Goal: Task Accomplishment & Management: Manage account settings

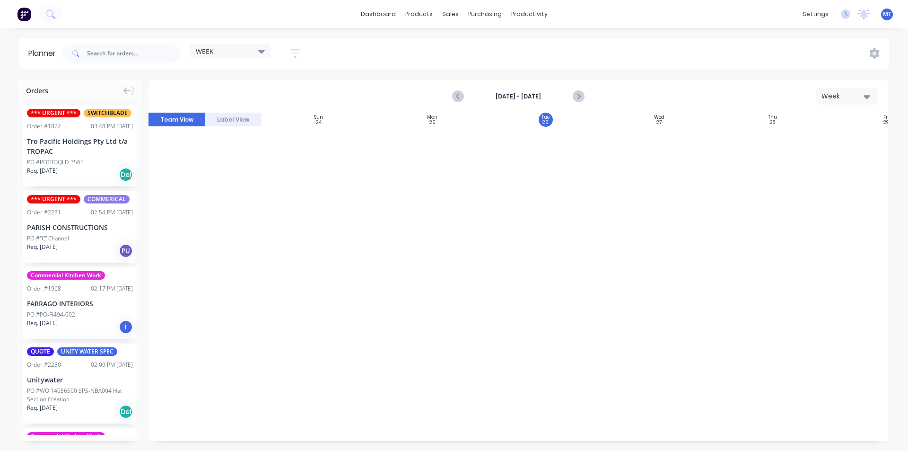
scroll to position [756, 79]
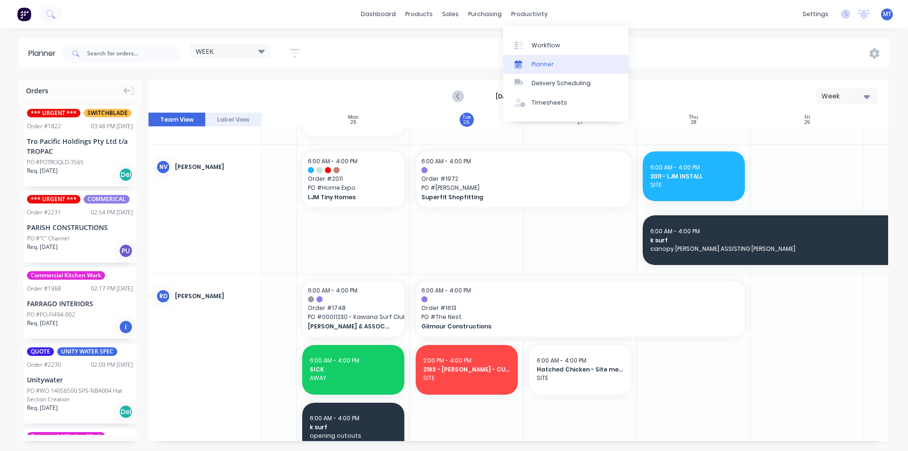
click at [542, 63] on div "Planner" at bounding box center [542, 64] width 22 height 9
click at [548, 45] on div "Workflow" at bounding box center [545, 45] width 28 height 9
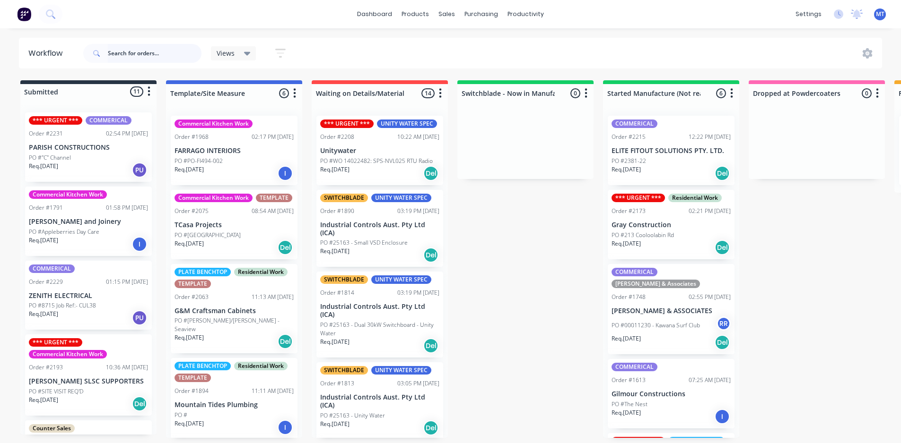
click at [156, 54] on input "text" at bounding box center [155, 53] width 94 height 19
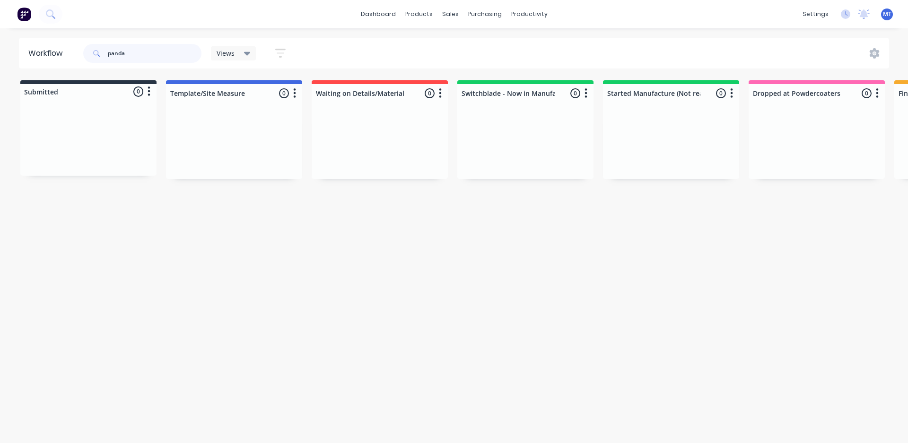
drag, startPoint x: 144, startPoint y: 55, endPoint x: 99, endPoint y: 54, distance: 44.9
click at [99, 54] on div "panda" at bounding box center [142, 53] width 118 height 19
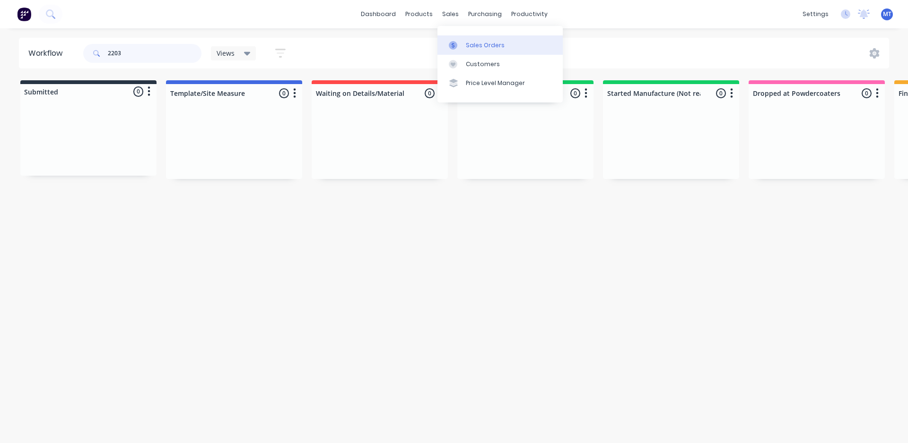
type input "2203"
click at [481, 44] on div "Sales Orders" at bounding box center [485, 45] width 39 height 9
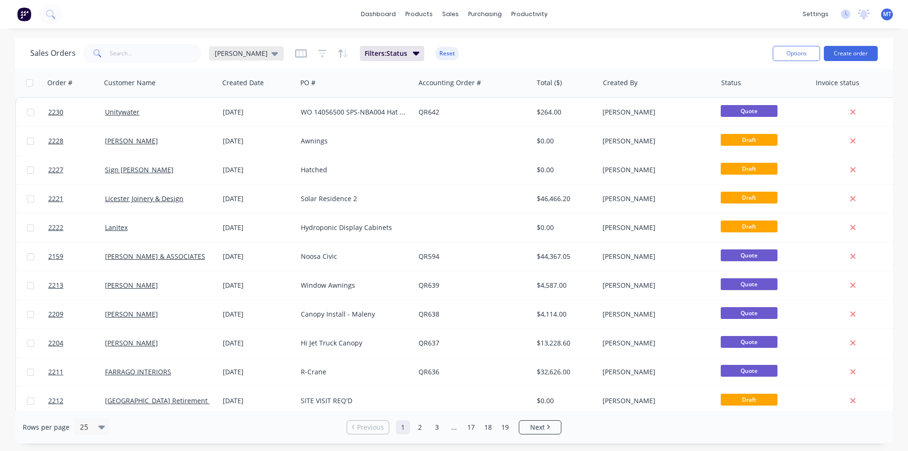
click at [247, 54] on div "marcus" at bounding box center [246, 53] width 75 height 14
click at [225, 133] on button "None" at bounding box center [266, 134] width 108 height 11
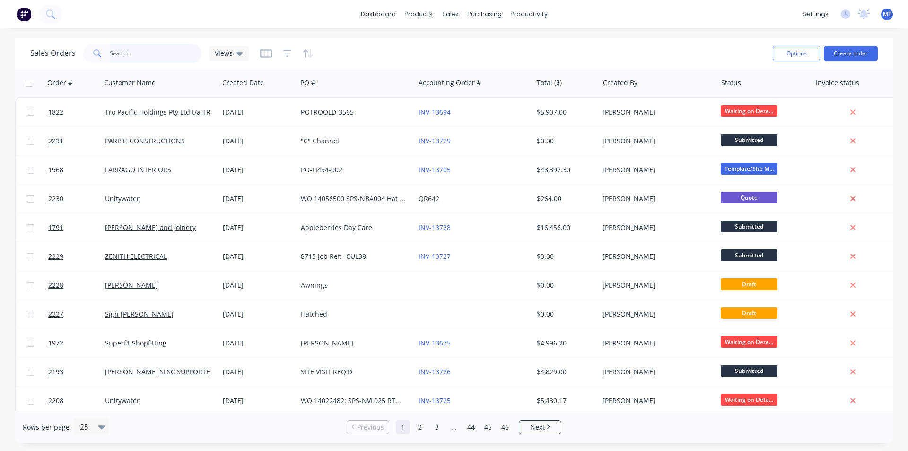
click at [137, 54] on input "text" at bounding box center [156, 53] width 92 height 19
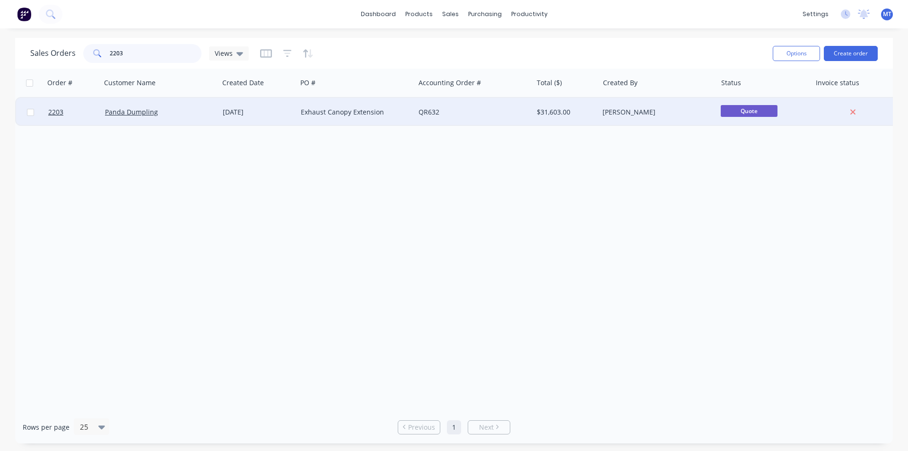
type input "2203"
click at [165, 113] on div "Panda Dumpling" at bounding box center [157, 111] width 105 height 9
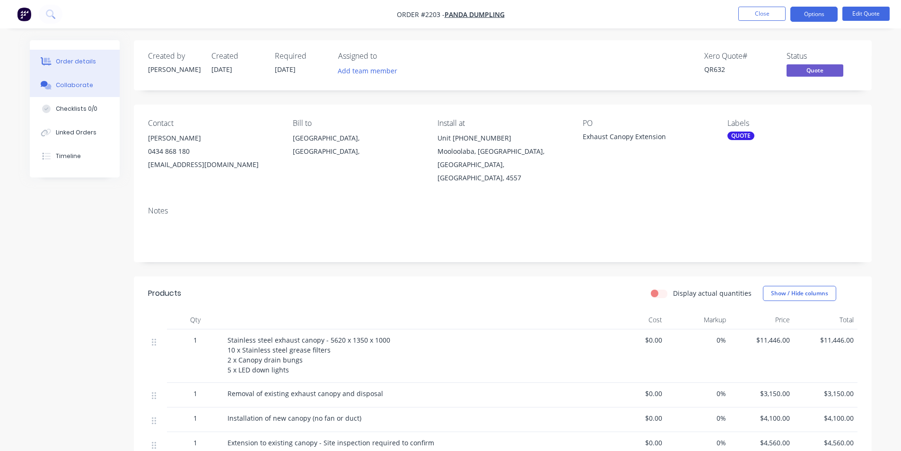
click at [78, 87] on div "Collaborate" at bounding box center [74, 85] width 37 height 9
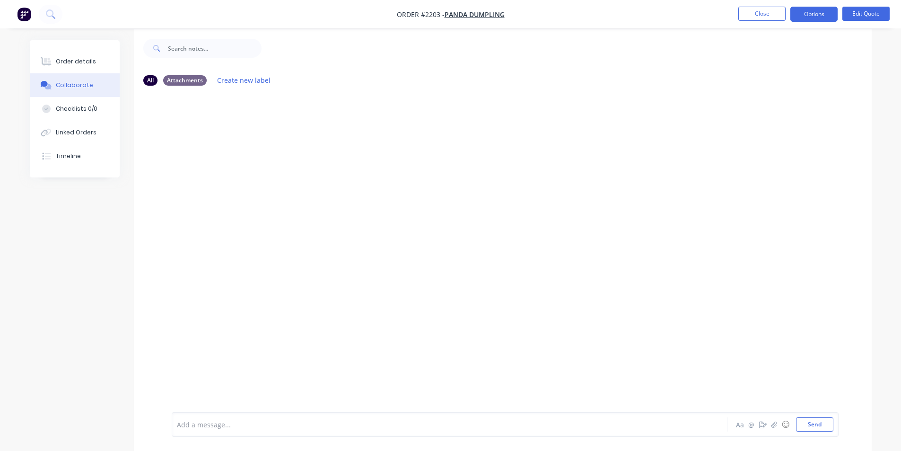
scroll to position [14, 0]
click at [72, 62] on div "Order details" at bounding box center [76, 61] width 40 height 9
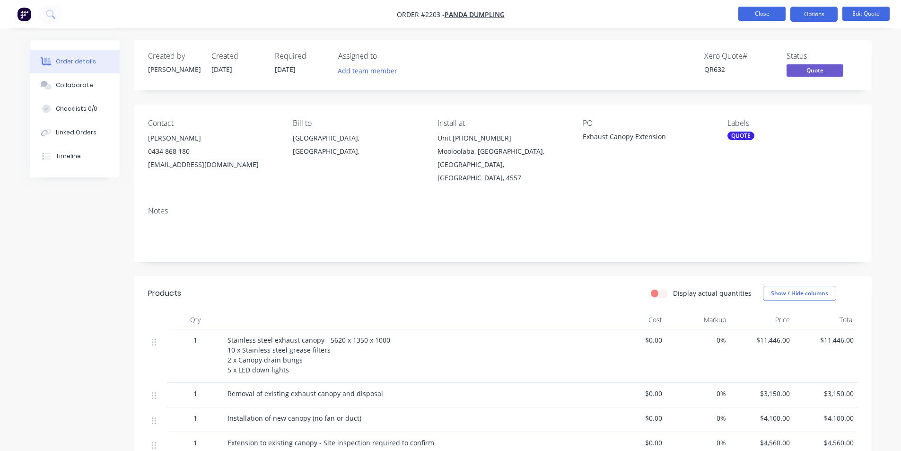
click at [756, 17] on button "Close" at bounding box center [761, 14] width 47 height 14
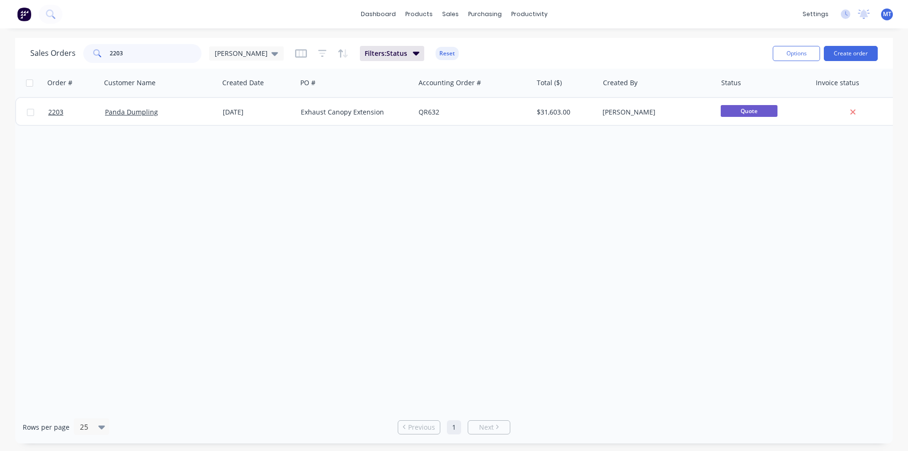
click at [161, 56] on input "2203" at bounding box center [156, 53] width 92 height 19
type input "2"
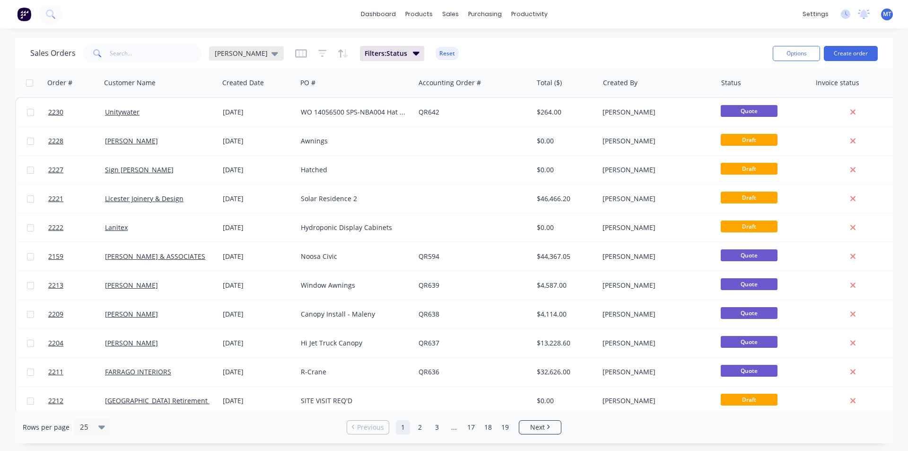
click at [271, 52] on icon at bounding box center [274, 54] width 7 height 4
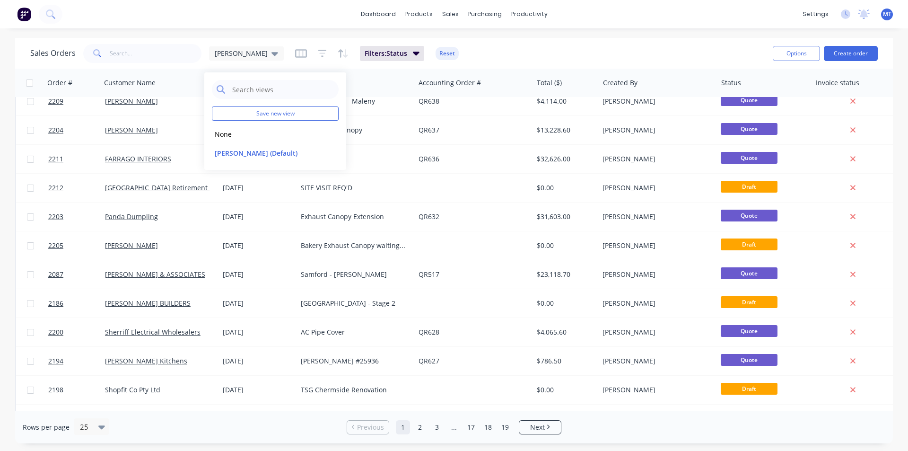
scroll to position [236, 0]
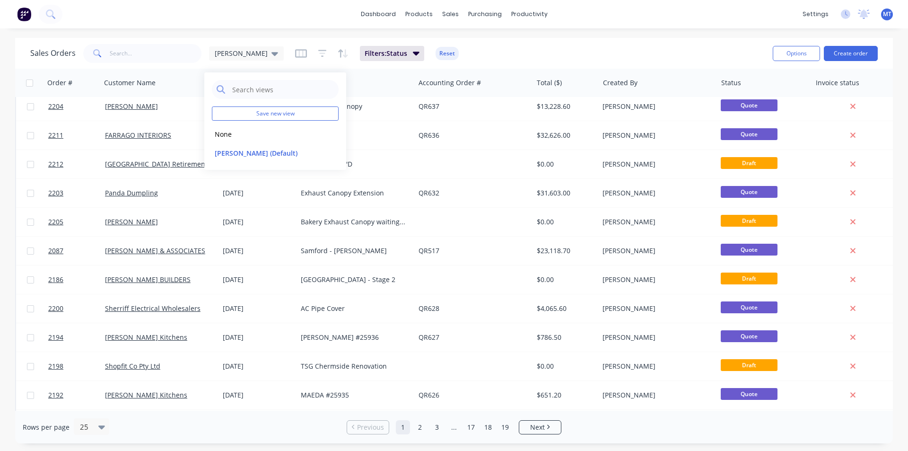
click at [513, 56] on div "Sales Orders marcus Filters: Status Reset" at bounding box center [397, 53] width 735 height 23
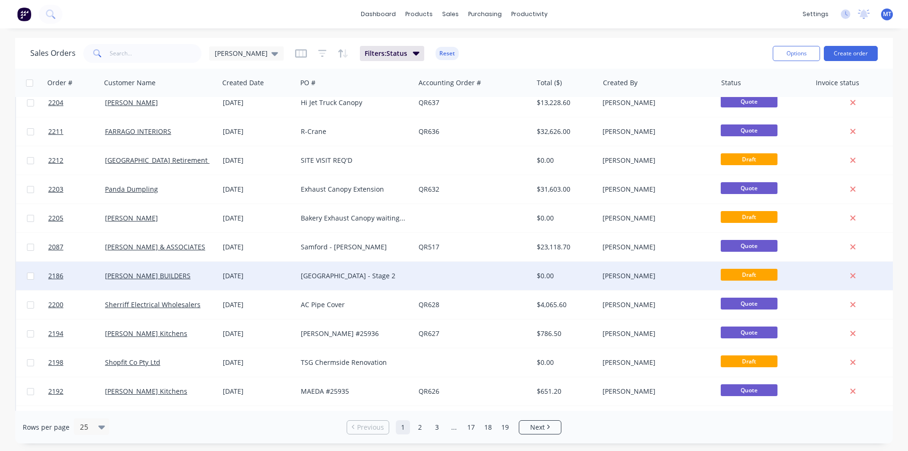
scroll to position [223, 0]
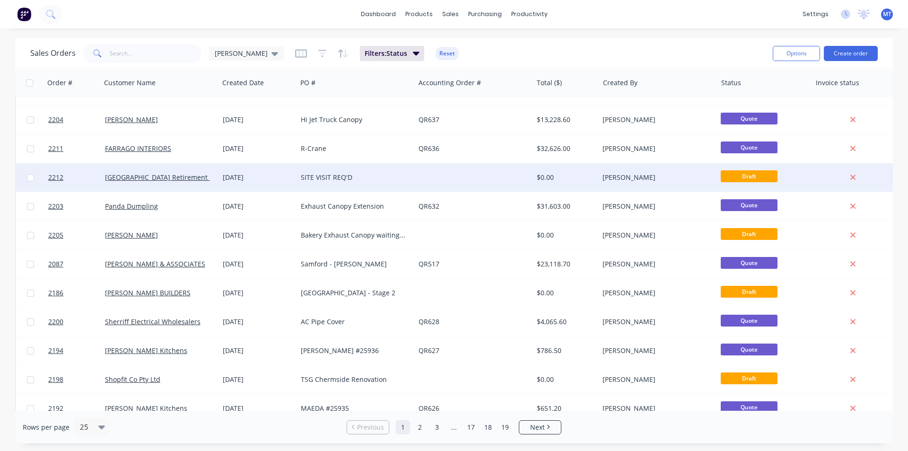
click at [485, 178] on div at bounding box center [474, 177] width 118 height 28
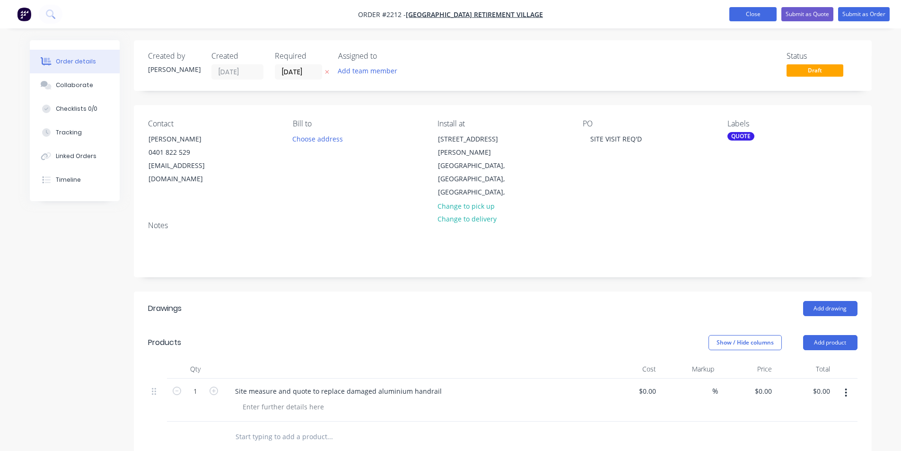
click at [762, 15] on button "Close" at bounding box center [752, 14] width 47 height 14
